Goal: Task Accomplishment & Management: Manage account settings

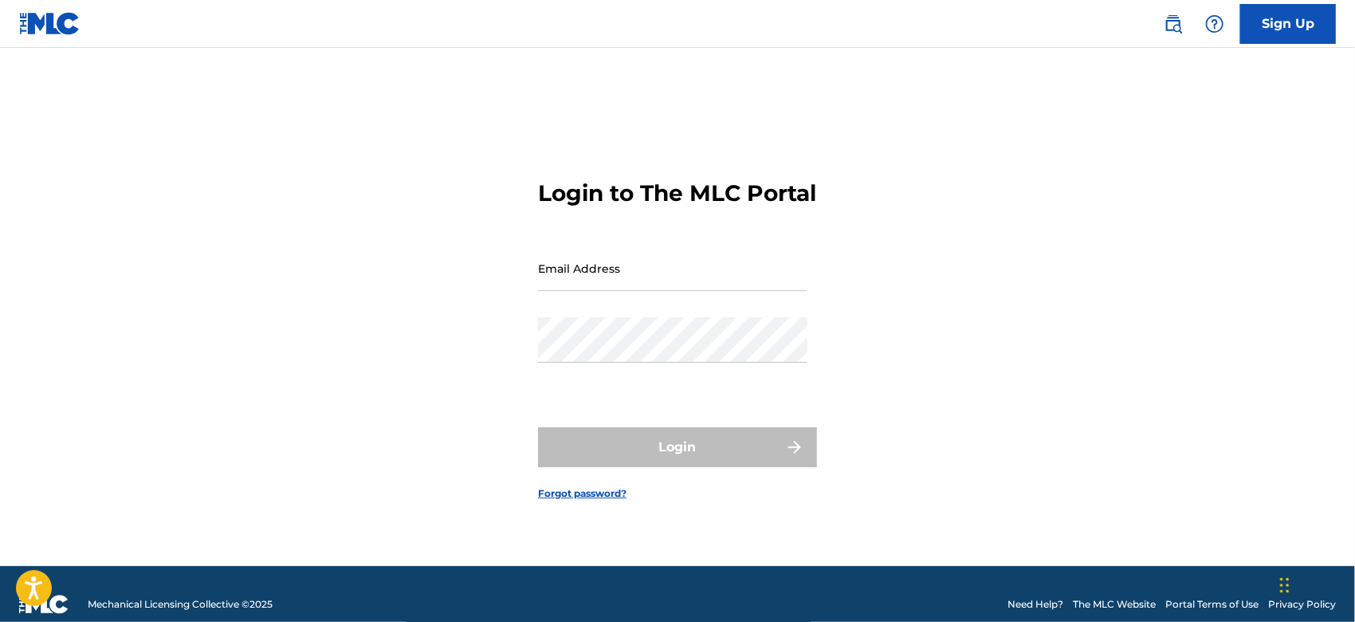
click at [567, 291] on input "Email Address" at bounding box center [673, 268] width 270 height 45
type input "[EMAIL_ADDRESS][DOMAIN_NAME]"
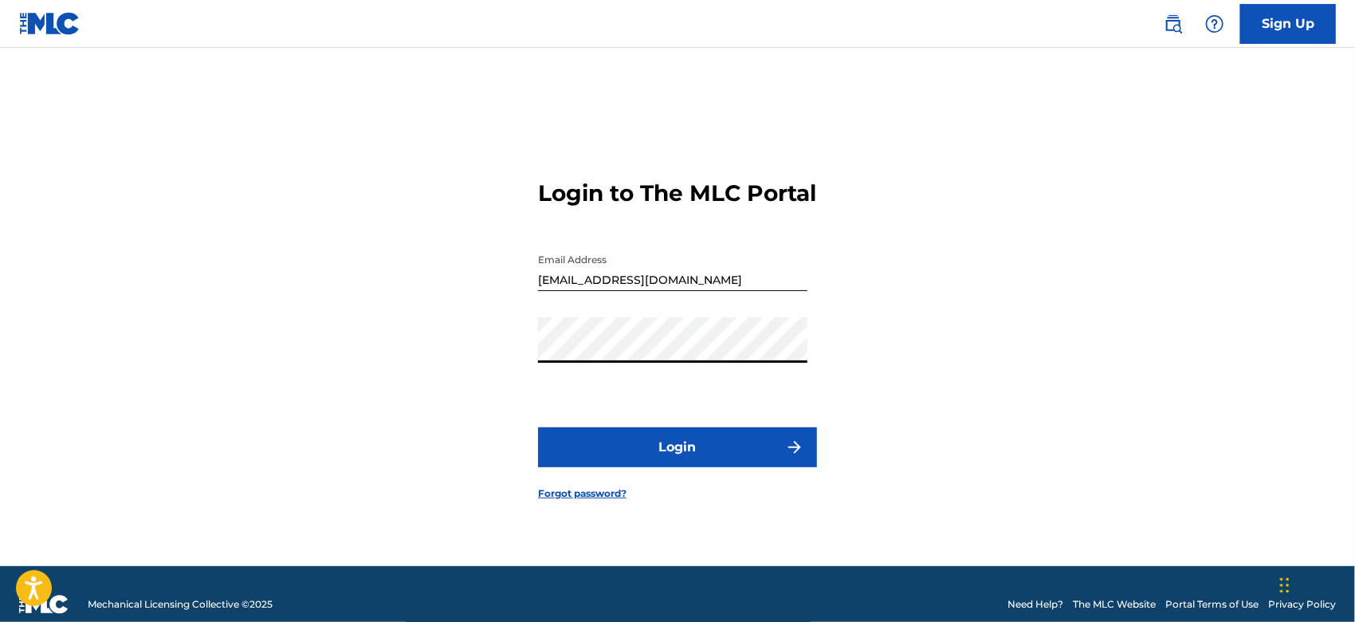
click at [538, 427] on button "Login" at bounding box center [677, 447] width 279 height 40
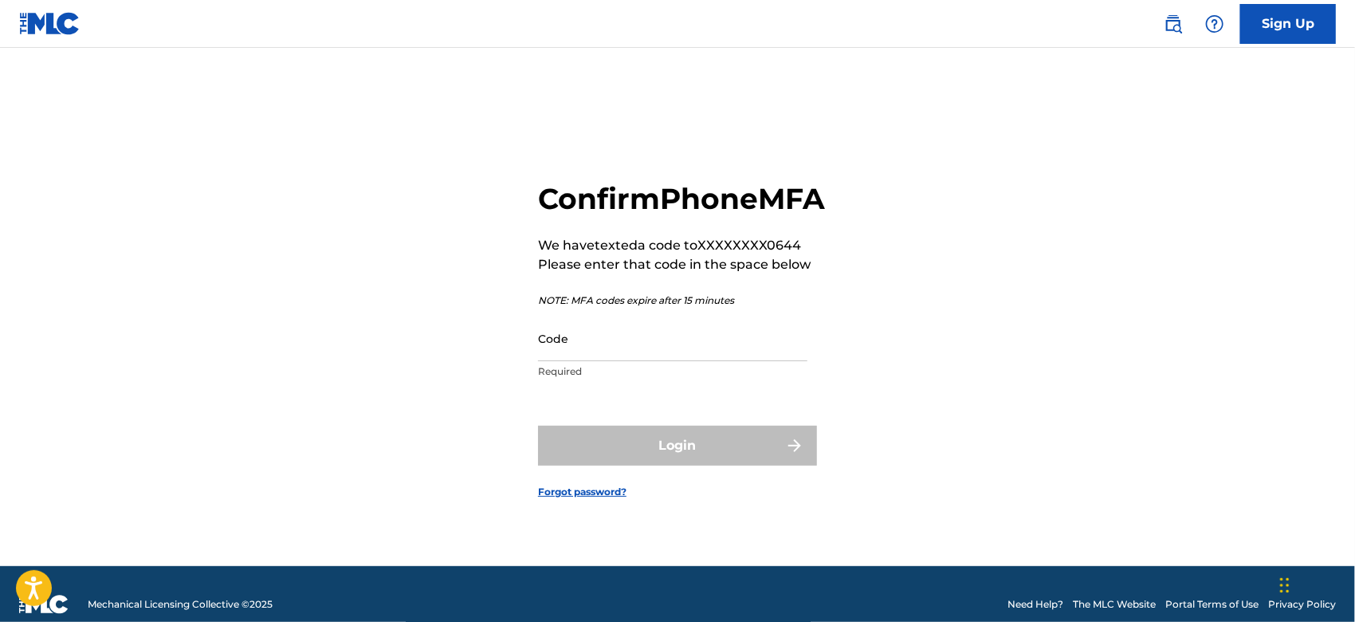
click at [674, 355] on input "Code" at bounding box center [673, 338] width 270 height 45
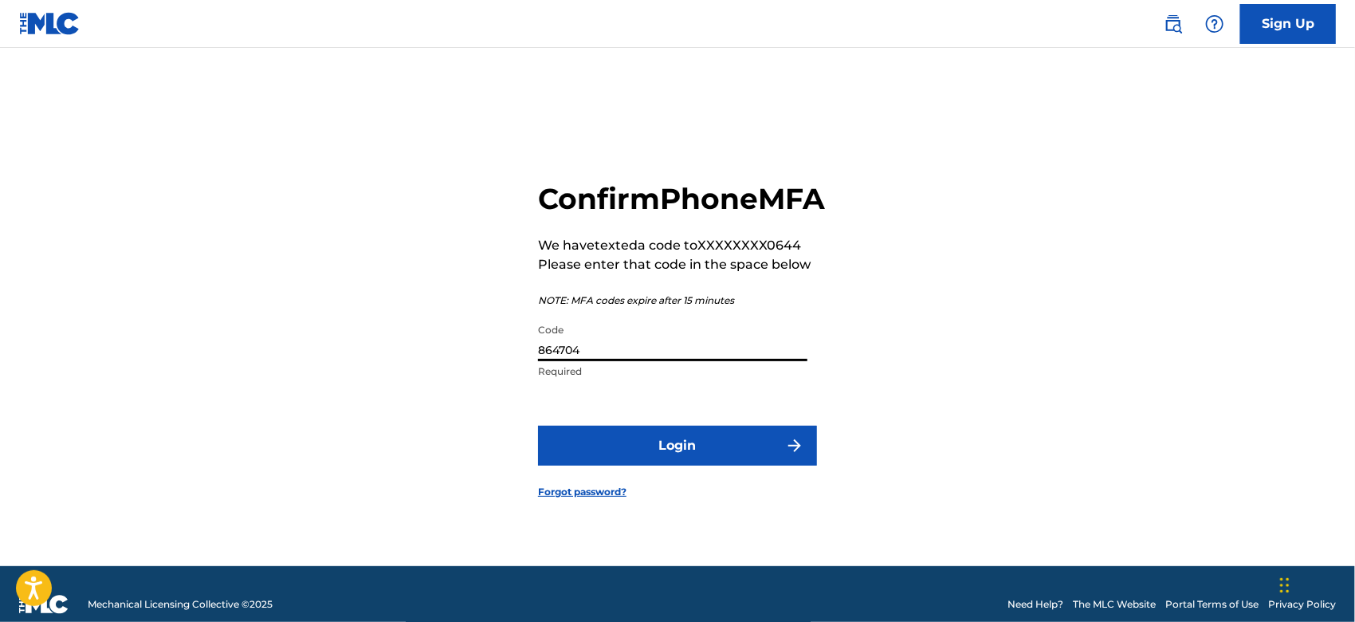
type input "864704"
click at [538, 426] on button "Login" at bounding box center [677, 446] width 279 height 40
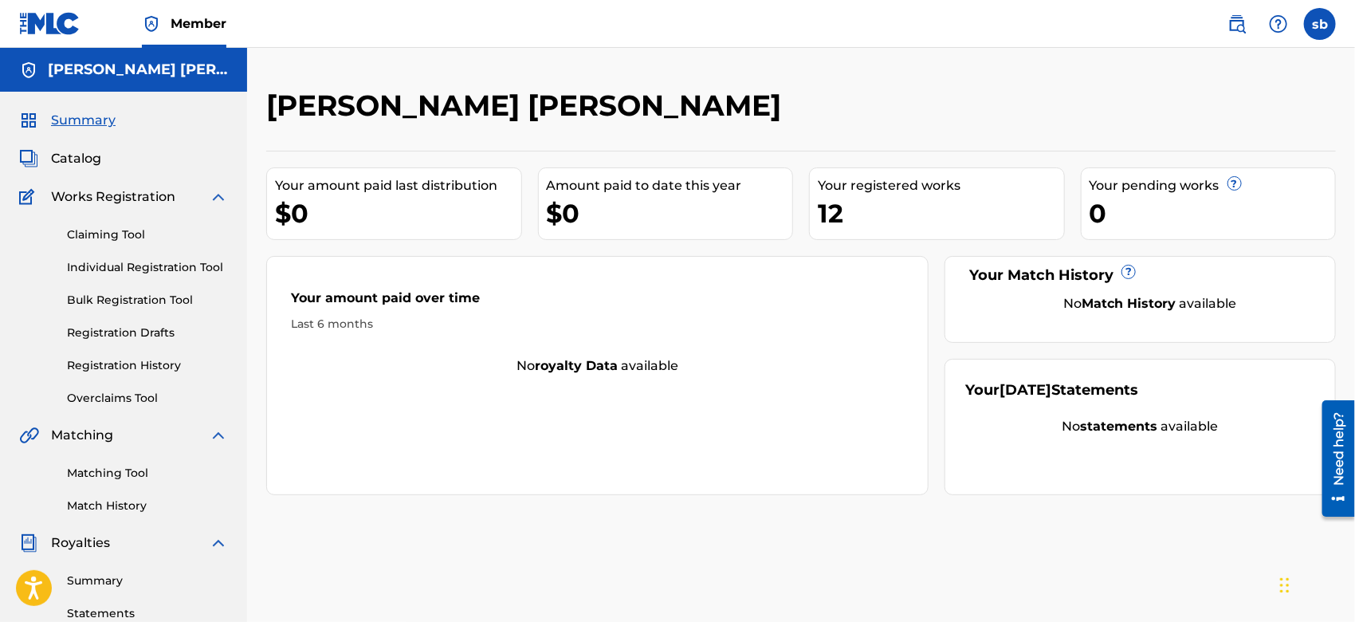
click at [73, 152] on span "Catalog" at bounding box center [76, 158] width 50 height 19
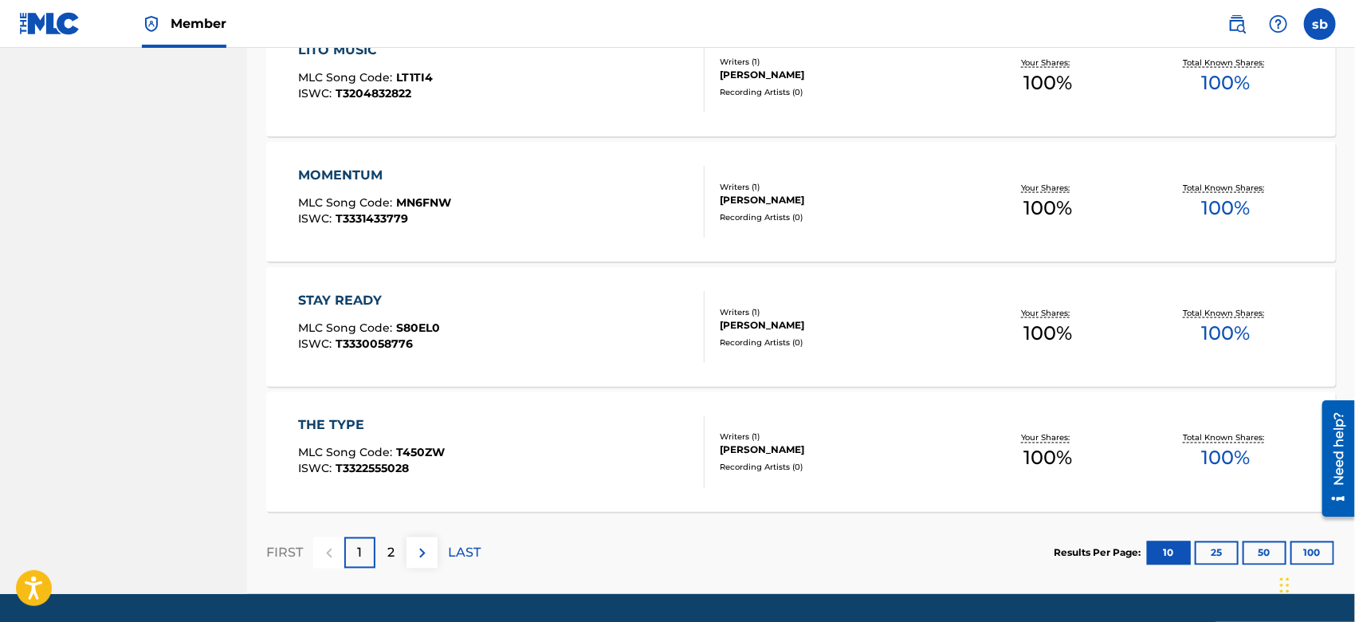
scroll to position [1202, 0]
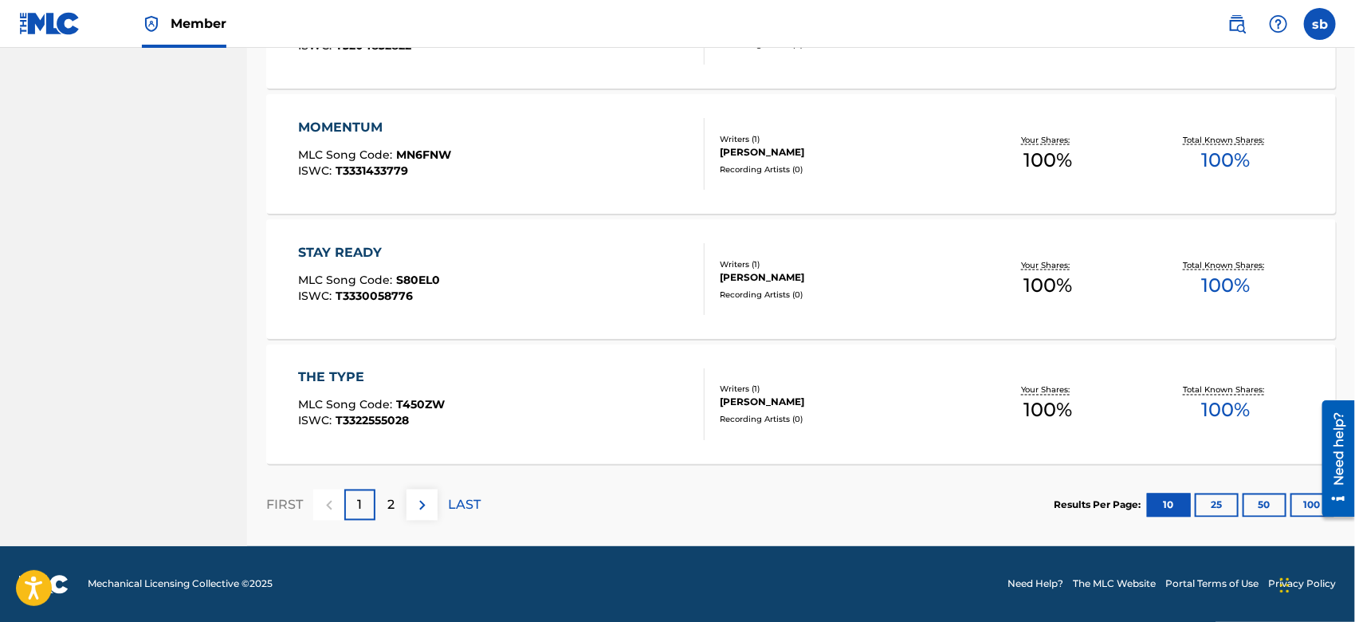
click at [392, 510] on p "2" at bounding box center [391, 505] width 7 height 19
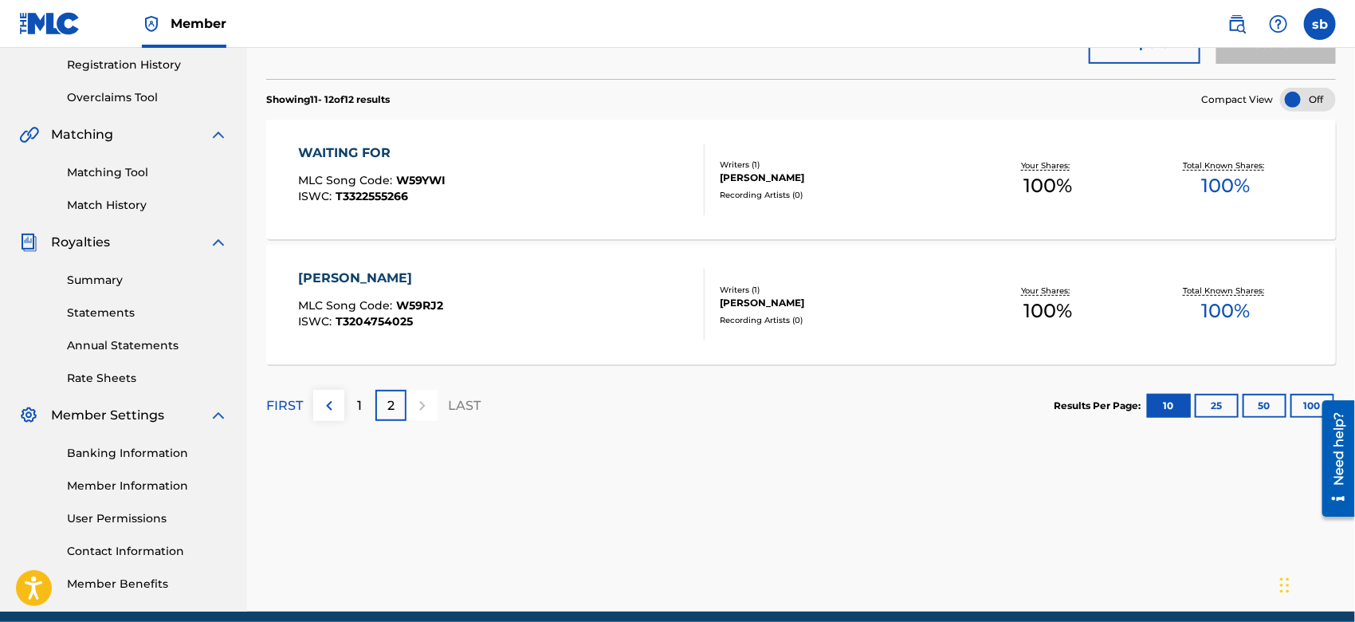
scroll to position [305, 0]
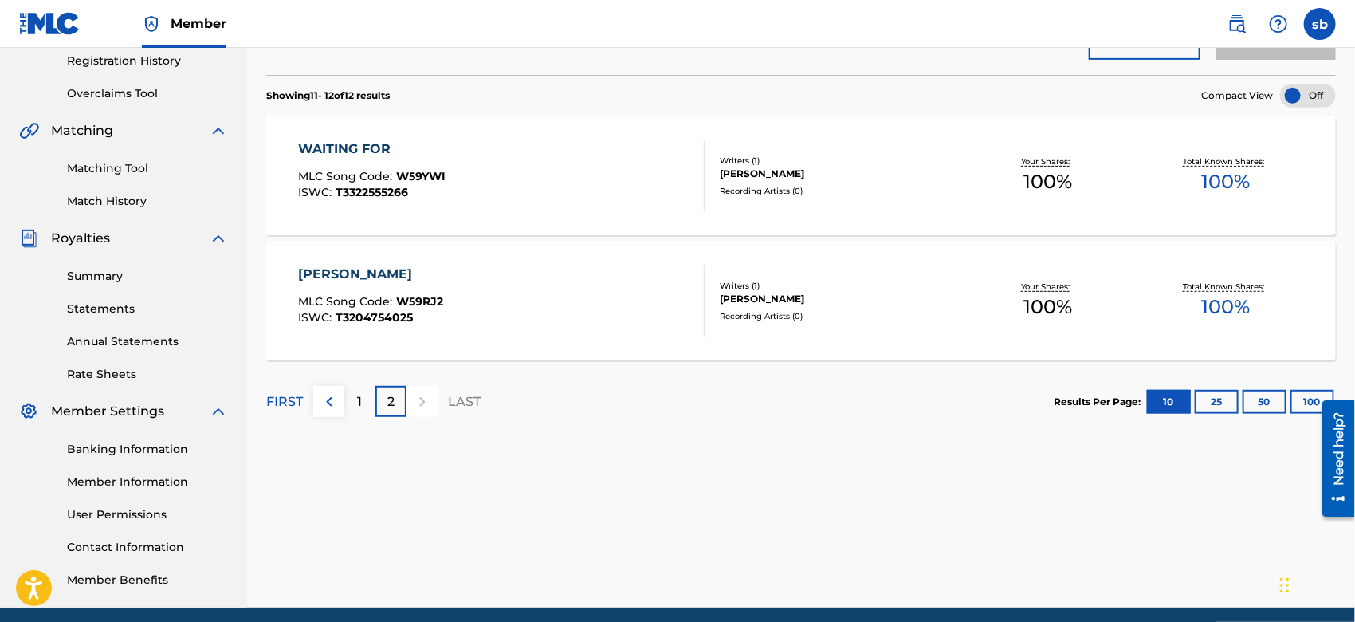
click at [353, 402] on div "1" at bounding box center [359, 401] width 31 height 31
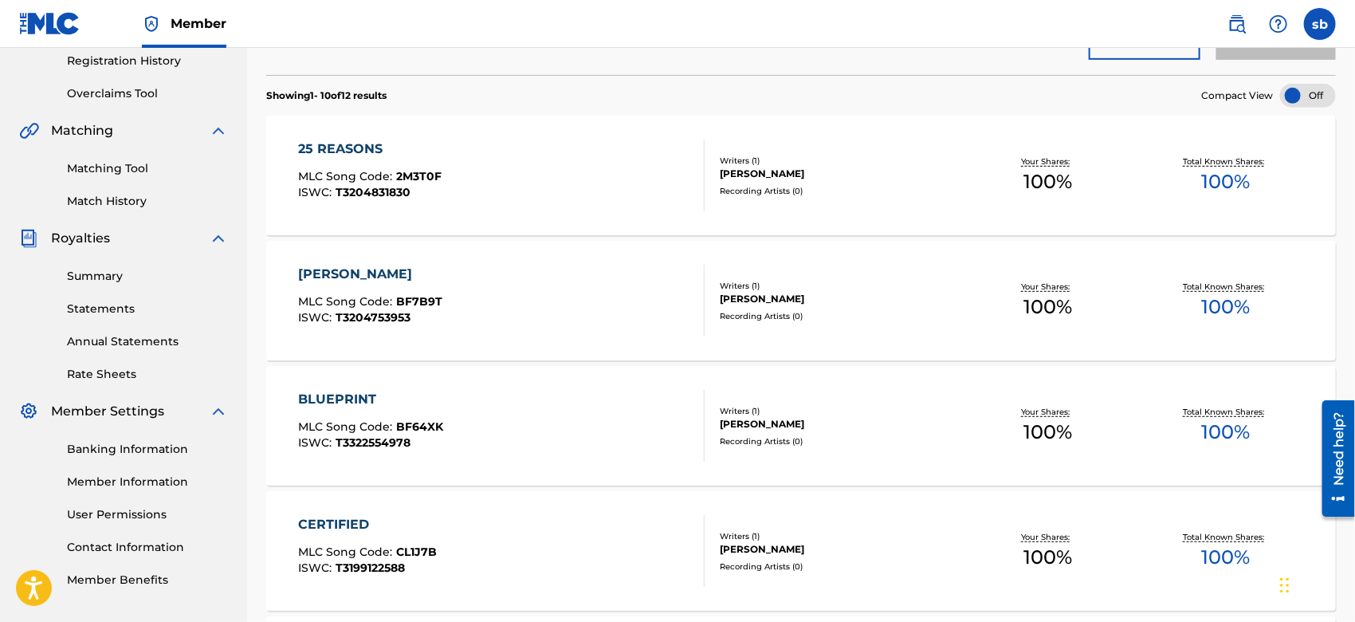
click at [183, 441] on link "Banking Information" at bounding box center [147, 449] width 161 height 17
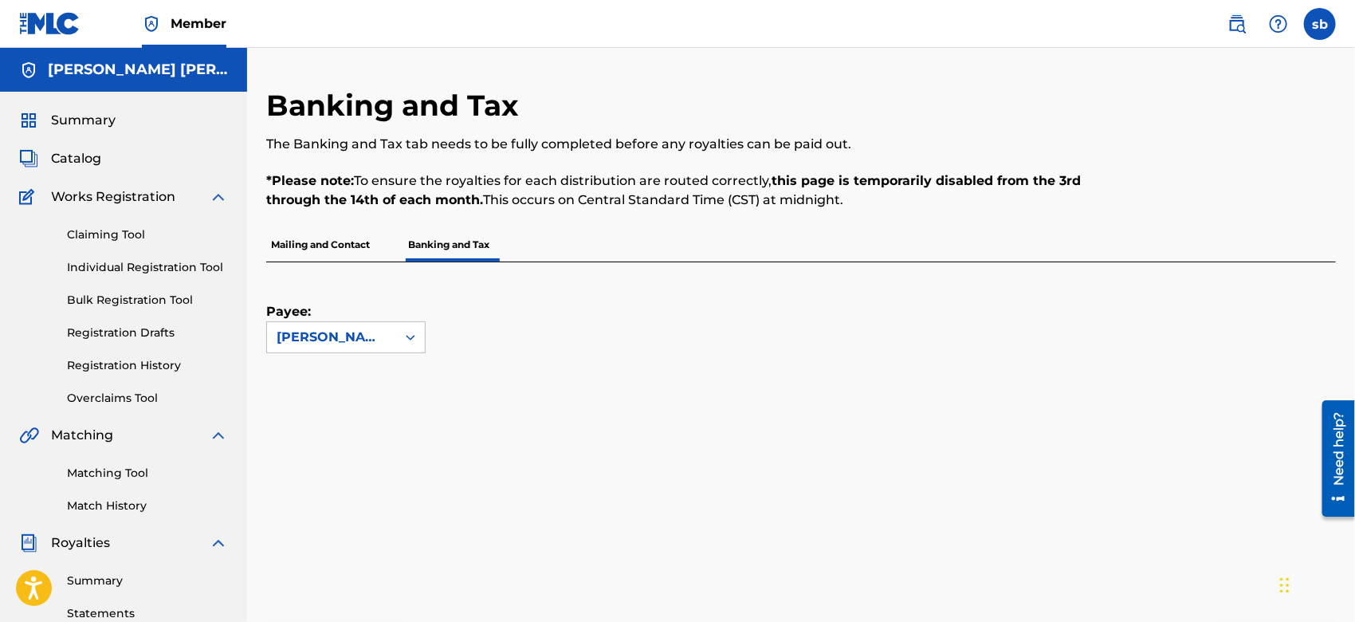
click at [73, 164] on span "Catalog" at bounding box center [76, 158] width 50 height 19
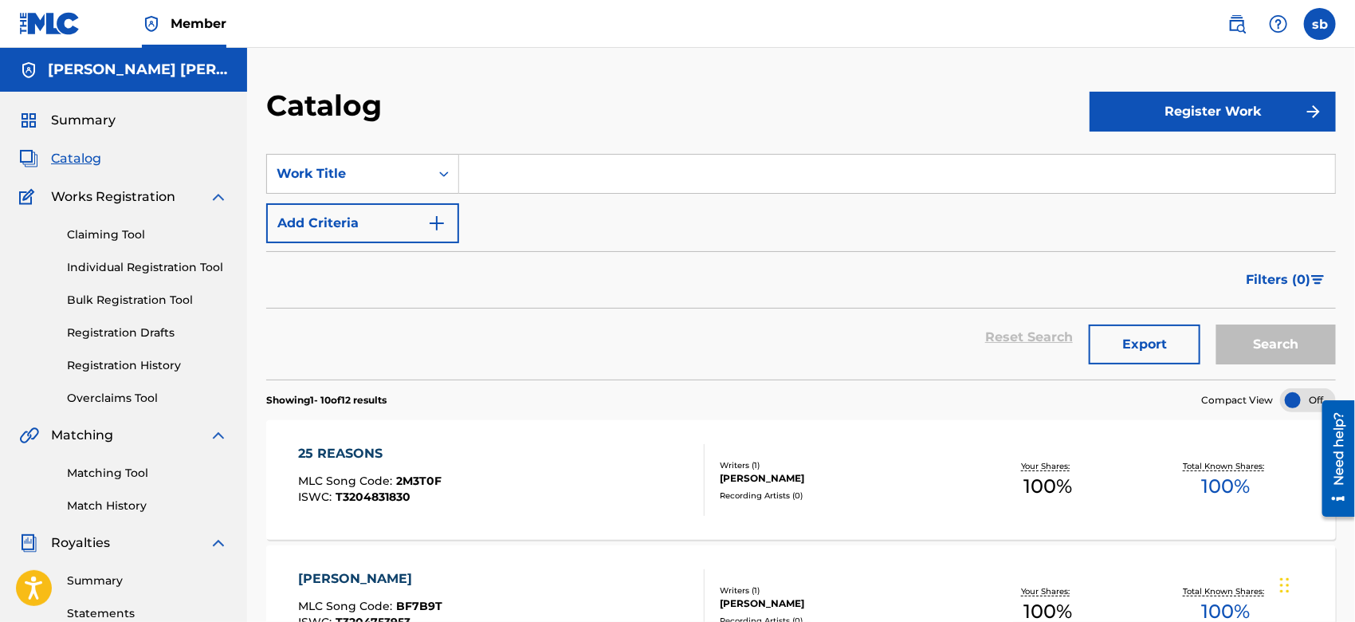
click at [132, 239] on link "Claiming Tool" at bounding box center [147, 234] width 161 height 17
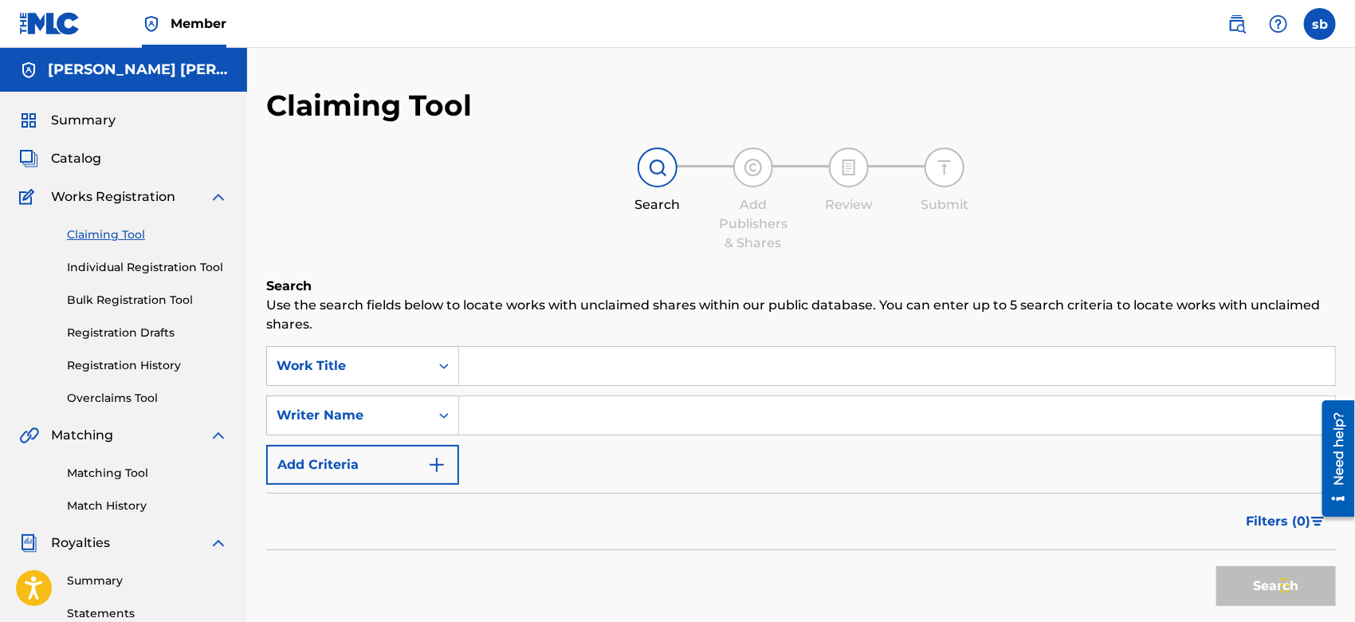
click at [584, 361] on input "Search Form" at bounding box center [897, 366] width 876 height 38
click at [493, 418] on input "Search Form" at bounding box center [897, 415] width 876 height 38
click at [494, 363] on input "Search Form" at bounding box center [897, 366] width 876 height 38
click at [506, 436] on div "SearchWithCriteria1ac9c7e3-f75d-4870-a0d0-fff63362a2c1 Work Title SearchWithCri…" at bounding box center [801, 415] width 1070 height 139
click at [484, 409] on input "Search Form" at bounding box center [897, 415] width 876 height 38
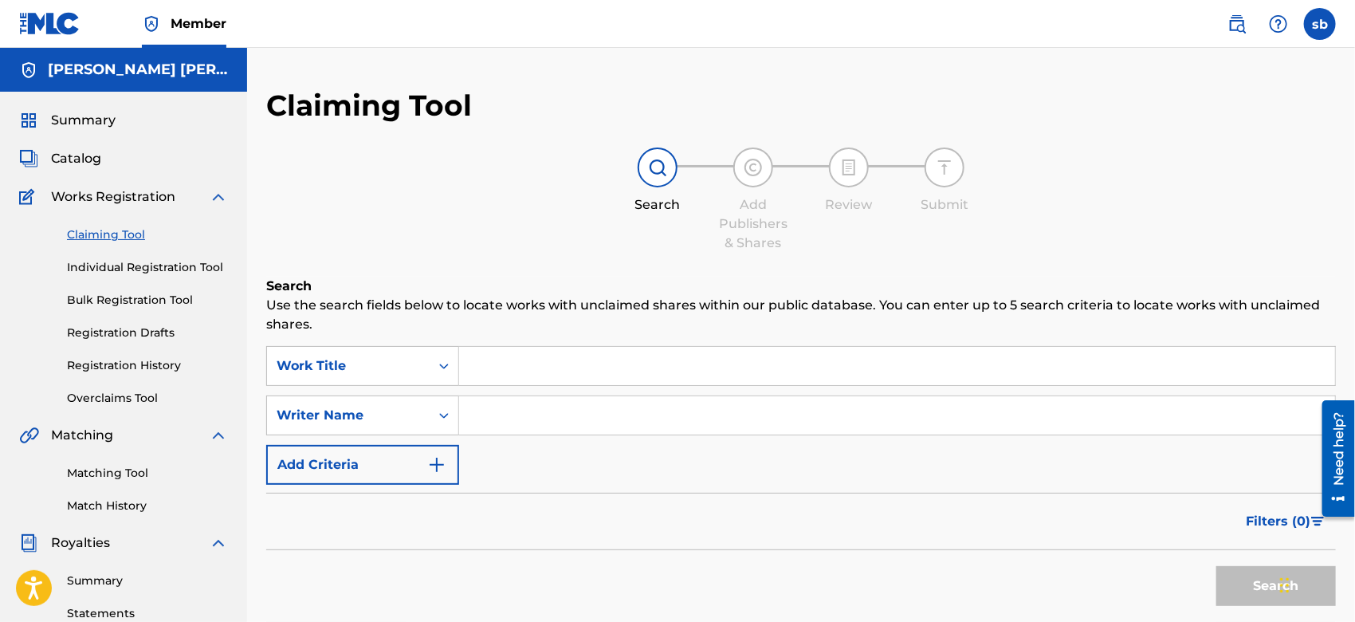
type input "[PERSON_NAME]"
click at [1242, 584] on button "Search" at bounding box center [1277, 586] width 120 height 40
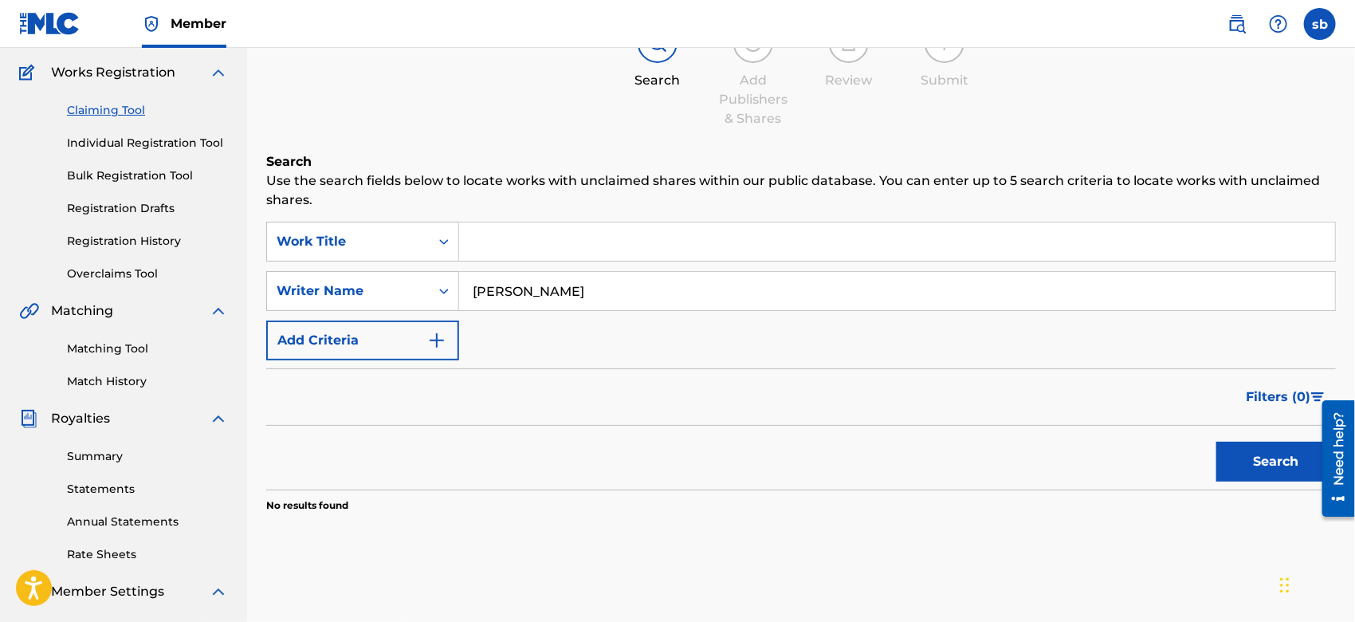
scroll to position [84, 0]
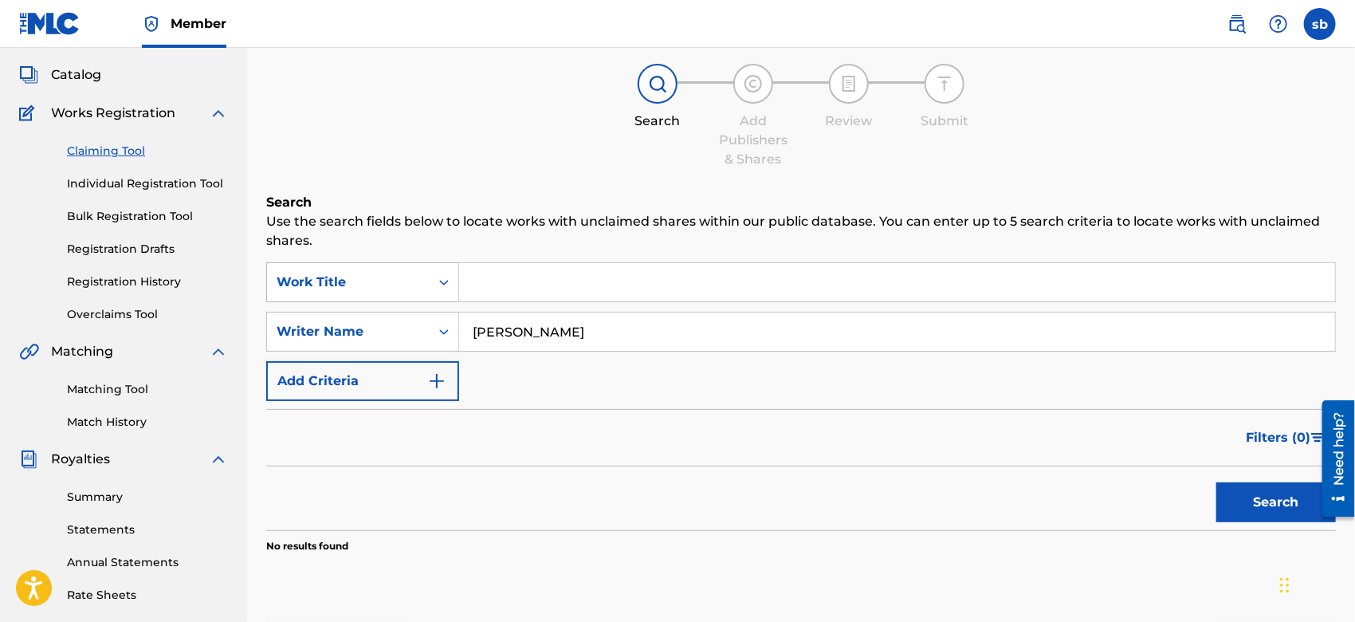
drag, startPoint x: 608, startPoint y: 334, endPoint x: 292, endPoint y: 290, distance: 319.6
click at [292, 290] on div "SearchWithCriteria1ac9c7e3-f75d-4870-a0d0-fff63362a2c1 Work Title SearchWithCri…" at bounding box center [801, 331] width 1070 height 139
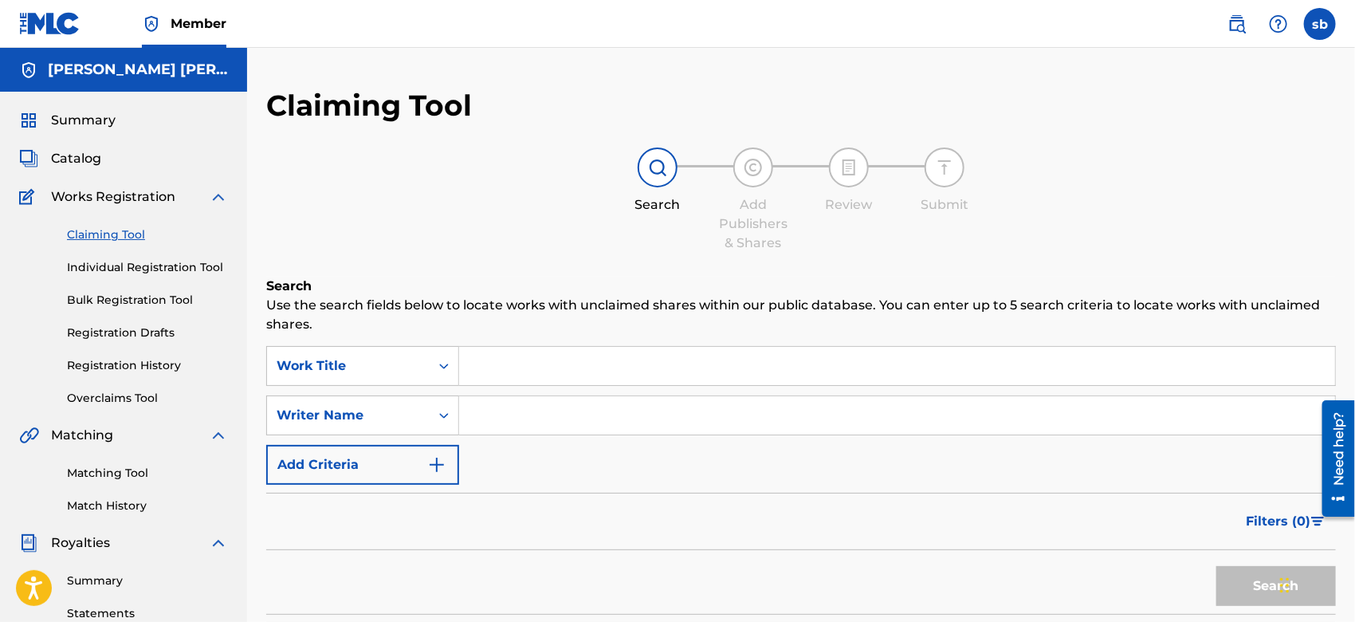
click at [53, 124] on span "Summary" at bounding box center [83, 120] width 65 height 19
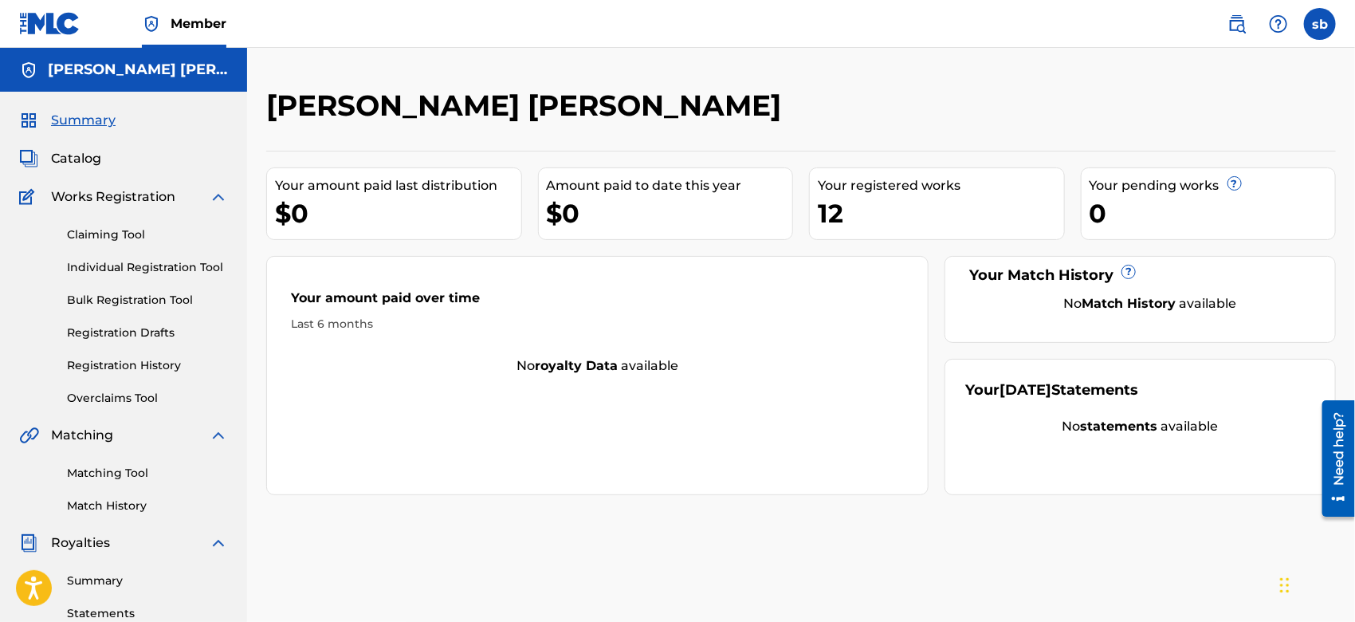
click at [134, 577] on link "Summary" at bounding box center [147, 580] width 161 height 17
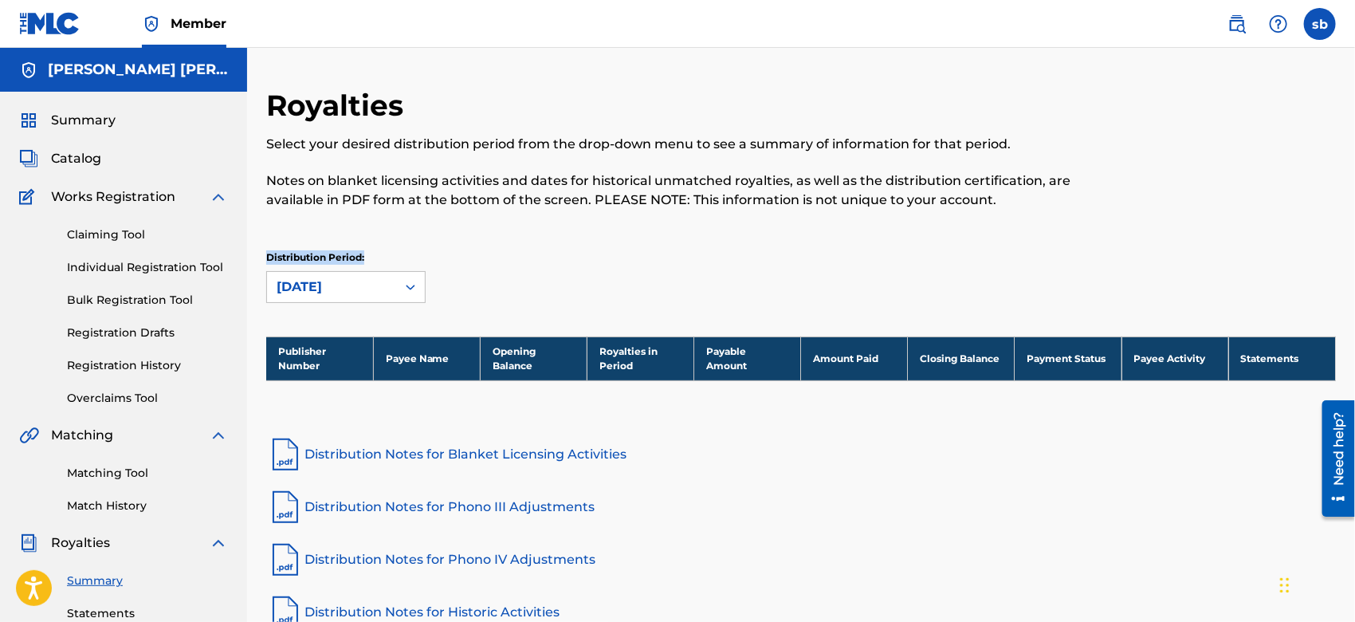
drag, startPoint x: 1348, startPoint y: 161, endPoint x: 1352, endPoint y: 256, distance: 95.0
click at [1352, 256] on div "Royalties Select your desired distribution period from the drop-down menu to se…" at bounding box center [801, 500] width 1108 height 824
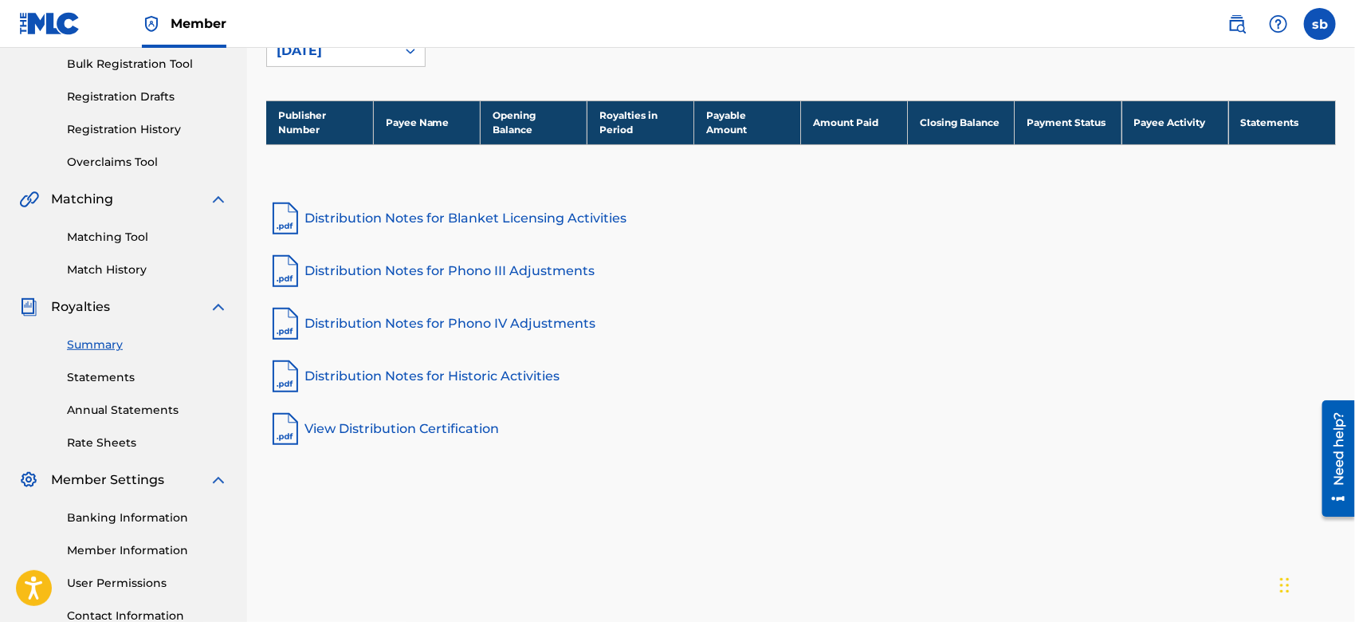
scroll to position [241, 0]
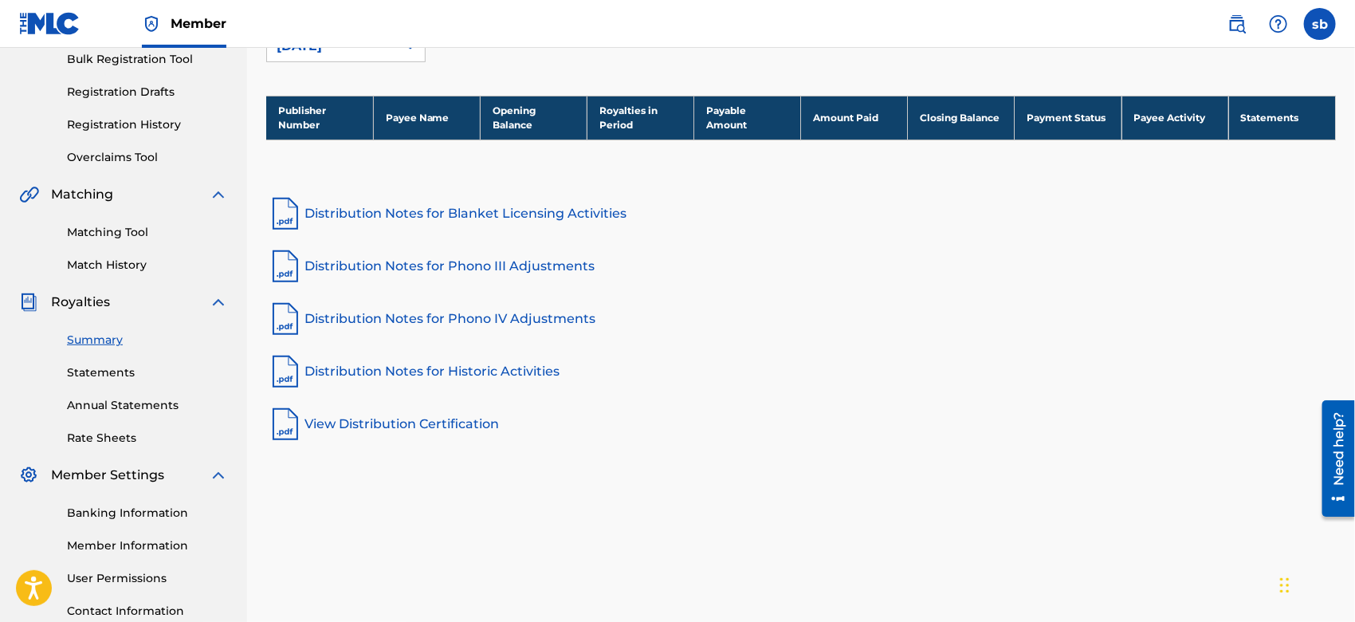
click at [116, 507] on link "Banking Information" at bounding box center [147, 513] width 161 height 17
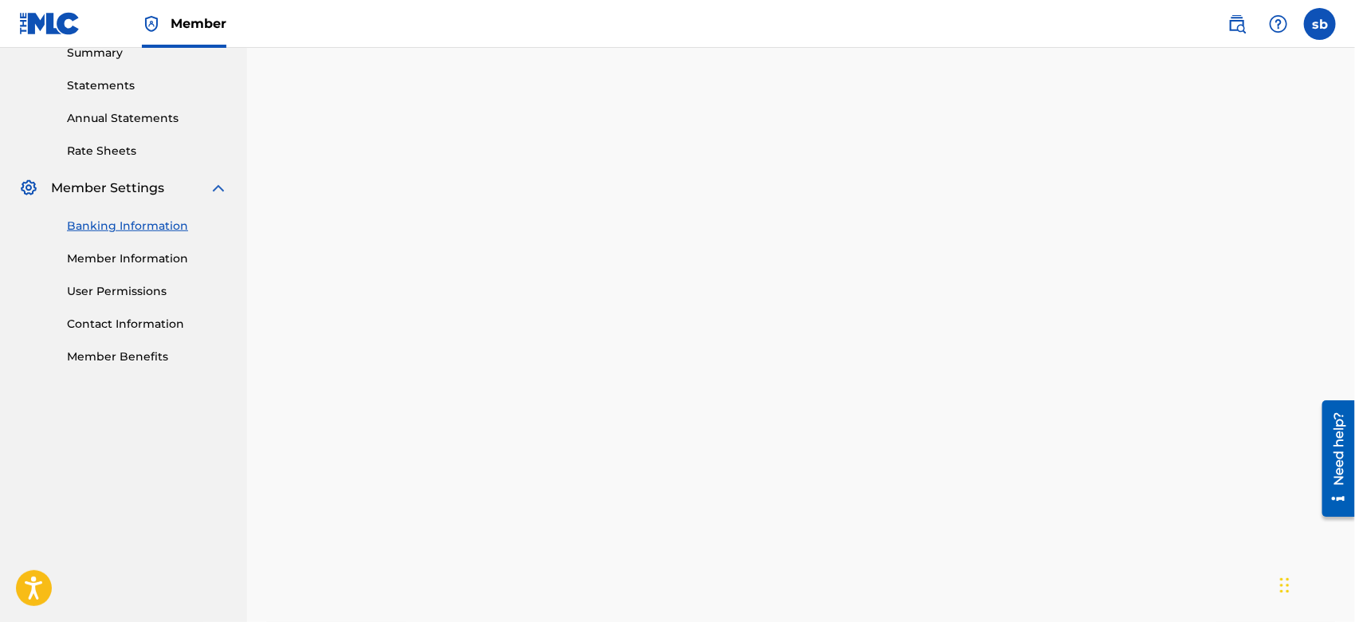
scroll to position [530, 0]
drag, startPoint x: 1359, startPoint y: 193, endPoint x: 37, endPoint y: 34, distance: 1332.3
drag, startPoint x: 1353, startPoint y: 253, endPoint x: 1338, endPoint y: 378, distance: 126.1
click at [1338, 378] on div "Banking and Tax The Banking and Tax tab needs to be fully completed before any …" at bounding box center [801, 175] width 1108 height 1237
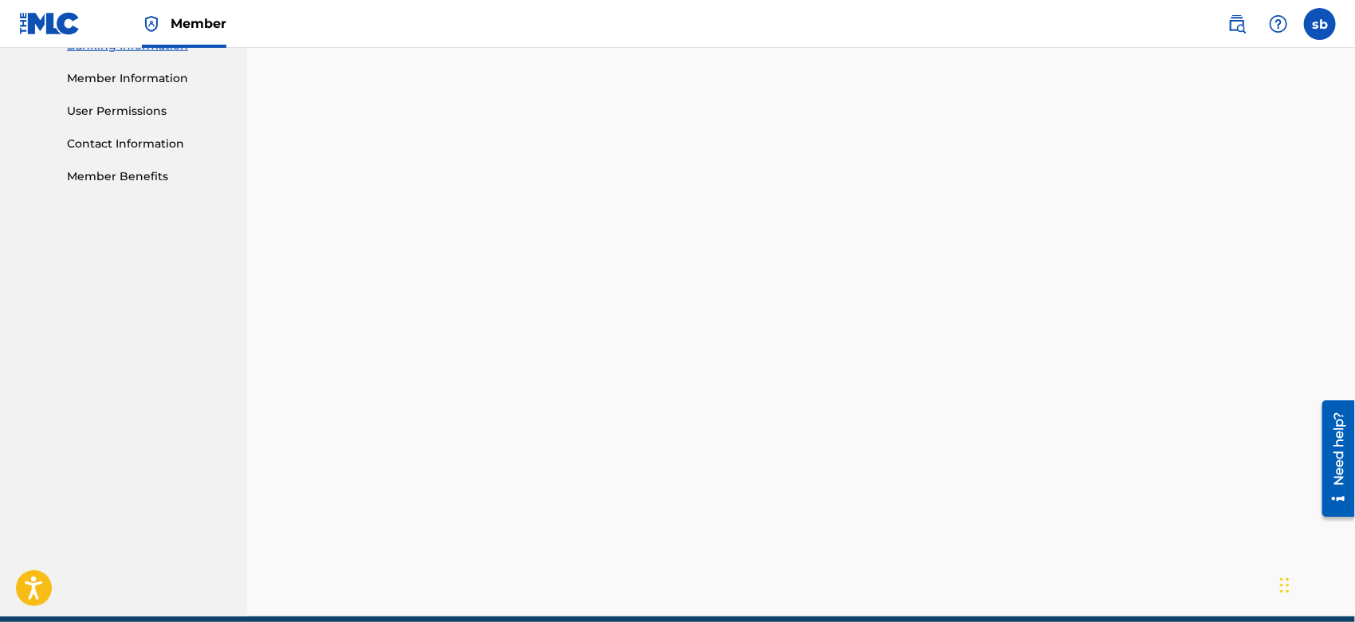
scroll to position [778, 0]
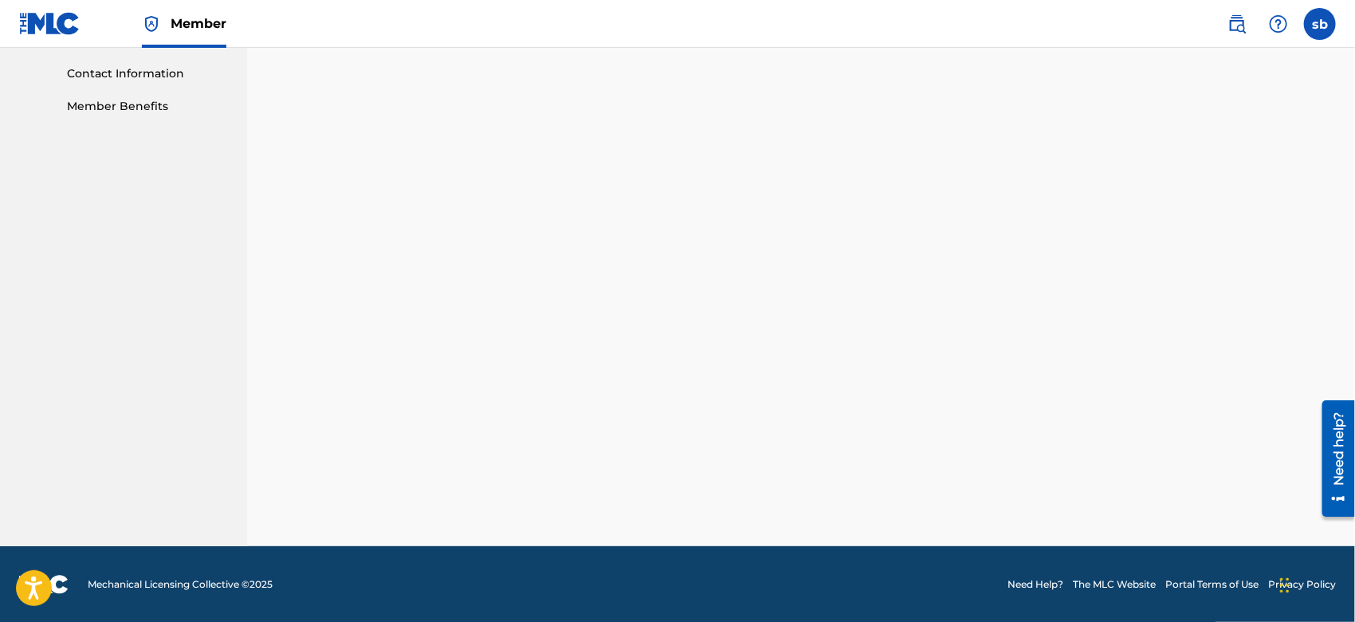
drag, startPoint x: 1359, startPoint y: 320, endPoint x: 22, endPoint y: 109, distance: 1353.6
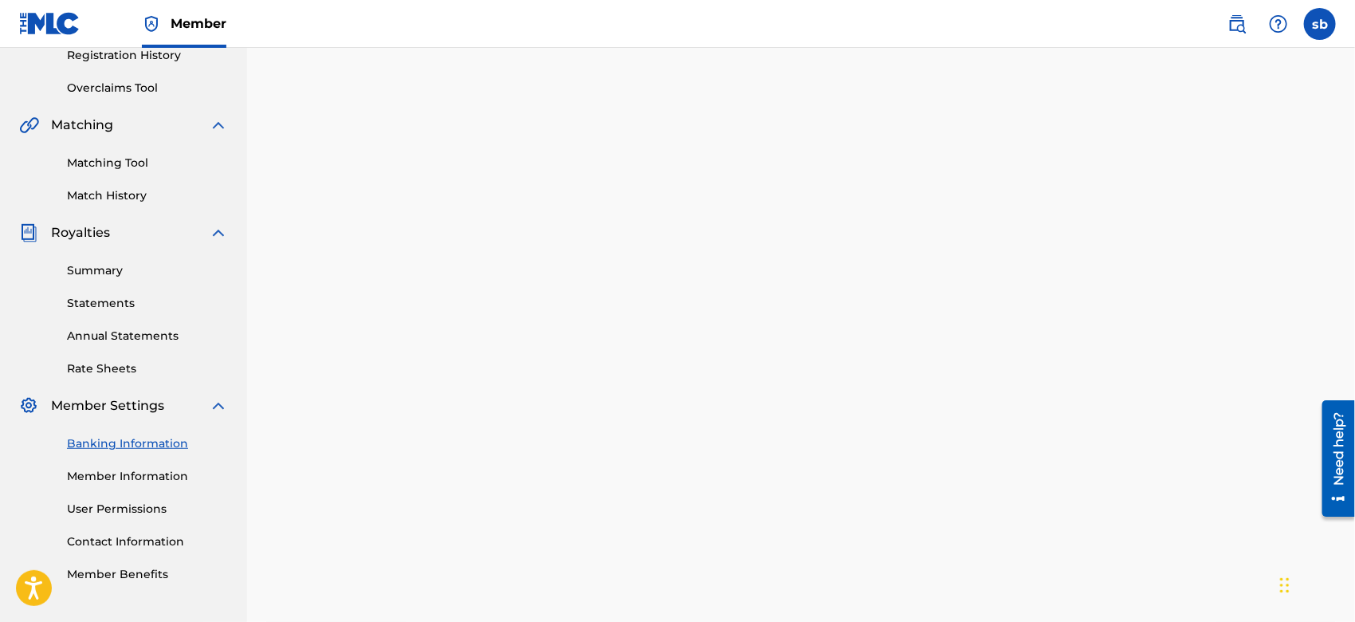
scroll to position [300, 0]
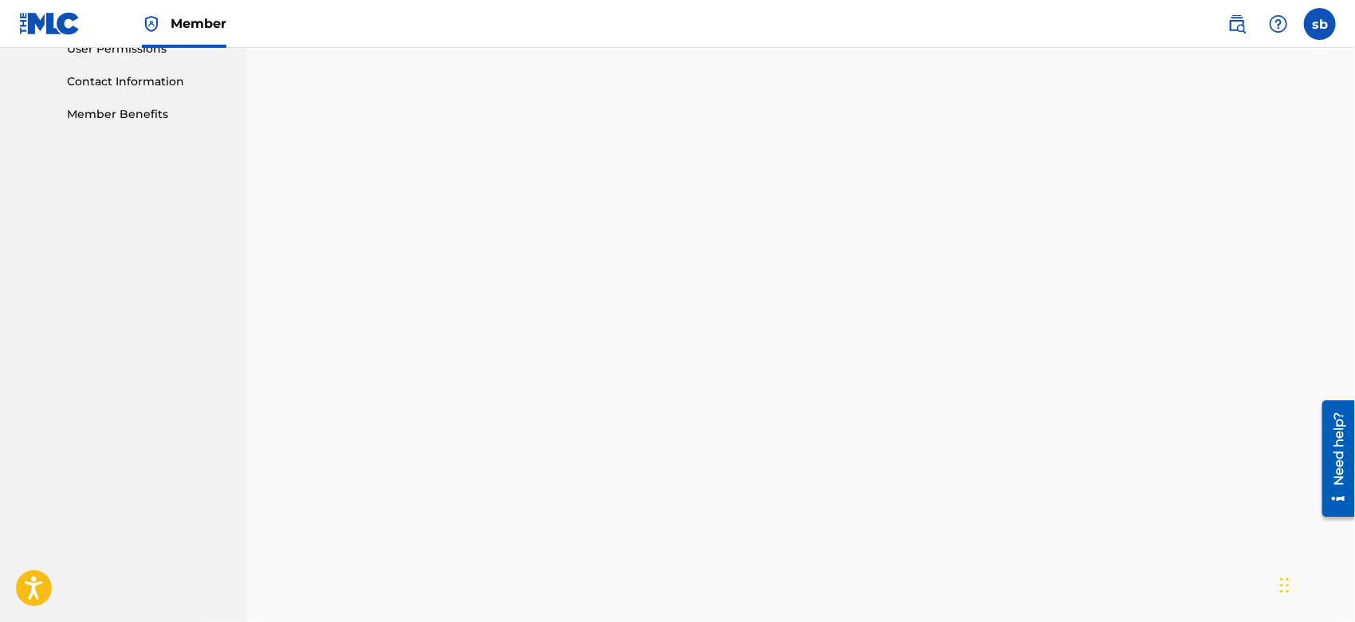
scroll to position [765, 0]
drag, startPoint x: 2659, startPoint y: 732, endPoint x: 1348, endPoint y: 423, distance: 1347.4
drag, startPoint x: 1355, startPoint y: 303, endPoint x: 1359, endPoint y: 324, distance: 21.3
click at [1344, 259] on div "Banking and Tax The Banking and Tax tab needs to be fully completed before any …" at bounding box center [801, 258] width 1108 height 1873
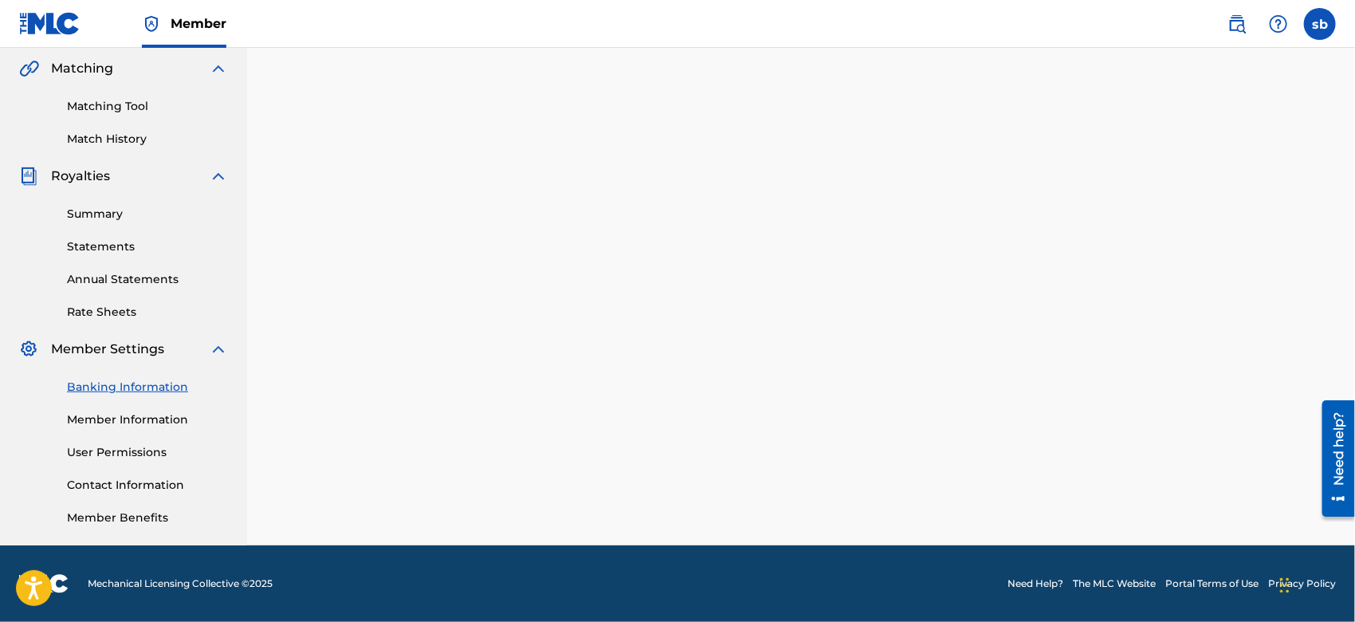
scroll to position [366, 0]
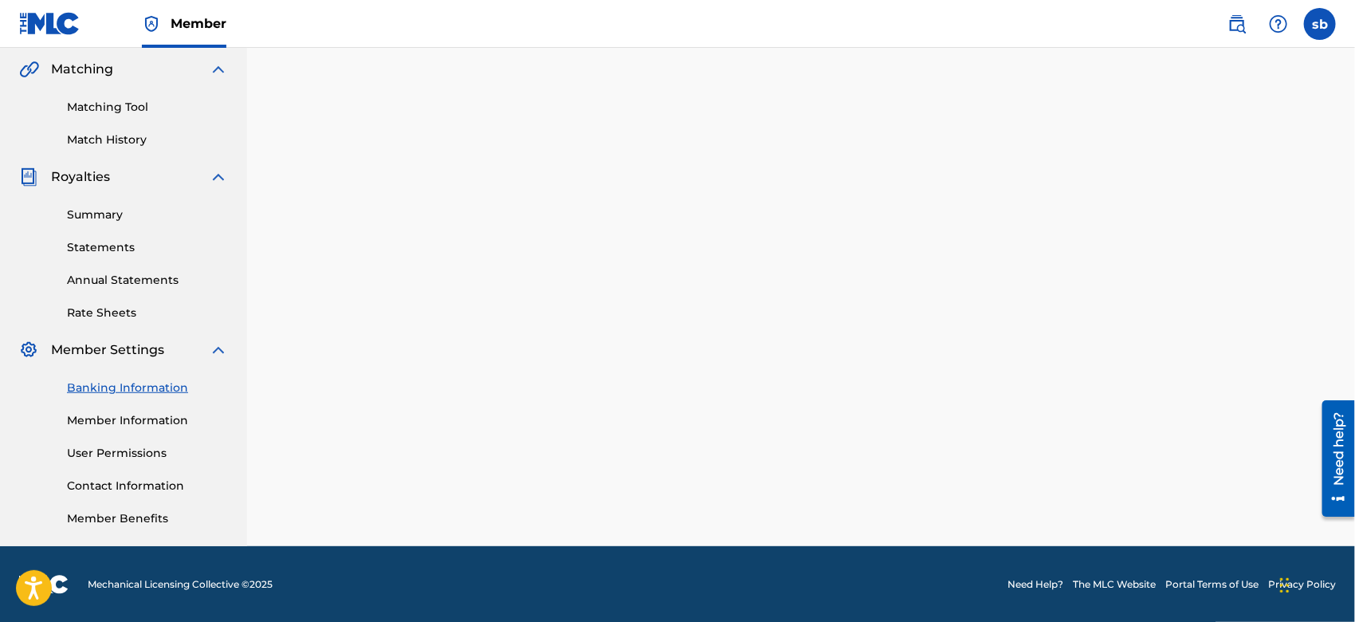
drag, startPoint x: 1354, startPoint y: 254, endPoint x: 1359, endPoint y: 86, distance: 167.5
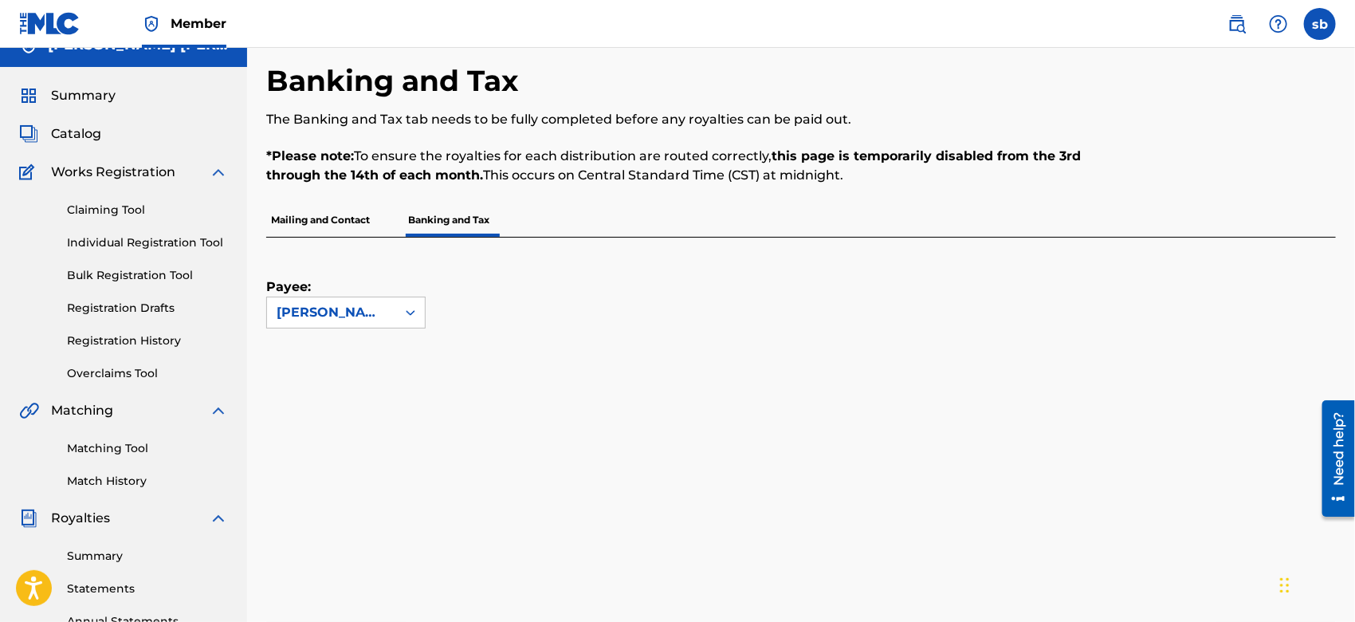
scroll to position [26, 0]
click at [111, 183] on div "Claiming Tool Individual Registration Tool Bulk Registration Tool Registration …" at bounding box center [123, 281] width 209 height 200
click at [109, 224] on div "Claiming Tool Individual Registration Tool Bulk Registration Tool Registration …" at bounding box center [123, 281] width 209 height 200
click at [108, 217] on link "Claiming Tool" at bounding box center [147, 209] width 161 height 17
